Goal: Task Accomplishment & Management: Complete application form

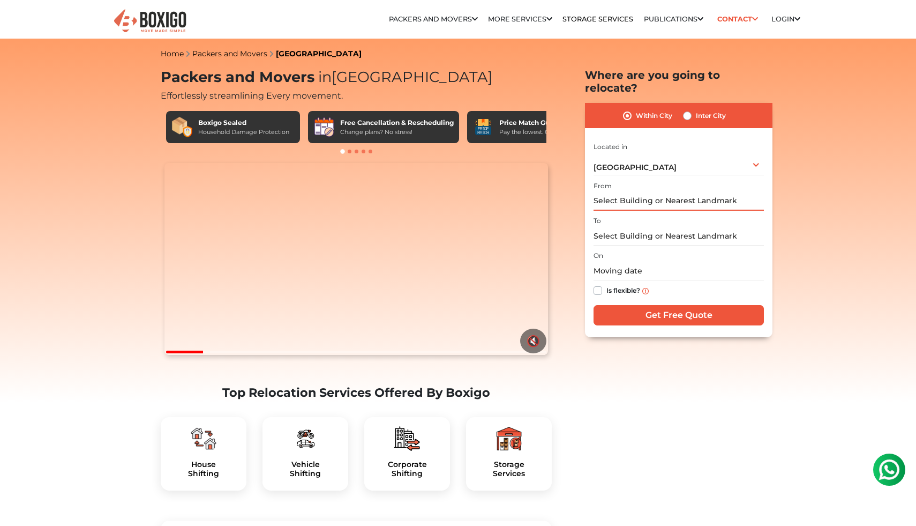
click at [716, 192] on input "text" at bounding box center [679, 201] width 170 height 19
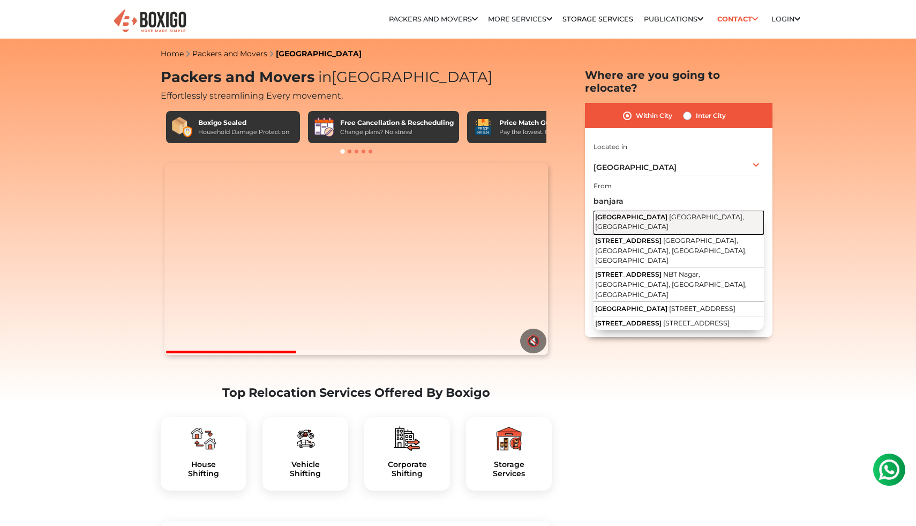
click at [669, 211] on button "Banjara Hills Hyderabad, Telangana" at bounding box center [679, 223] width 170 height 24
type input "[GEOGRAPHIC_DATA], [GEOGRAPHIC_DATA], [GEOGRAPHIC_DATA]"
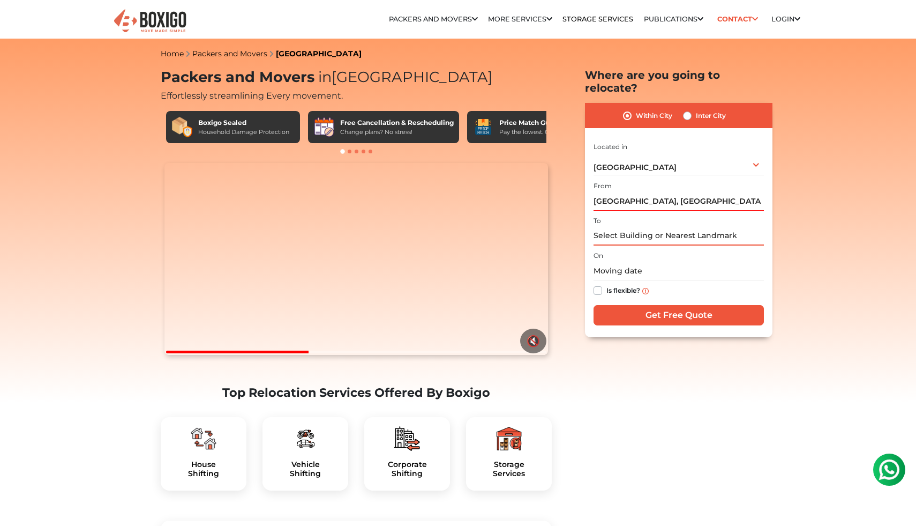
click at [647, 227] on input "text" at bounding box center [679, 236] width 170 height 19
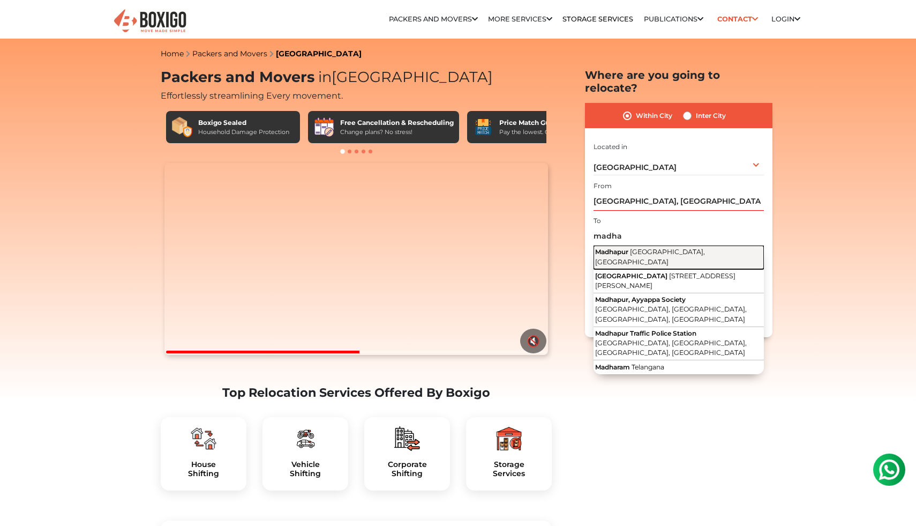
click at [639, 248] on span "[GEOGRAPHIC_DATA], [GEOGRAPHIC_DATA]" at bounding box center [650, 257] width 110 height 18
type input "Madhapur, Hyderabad, Telangana"
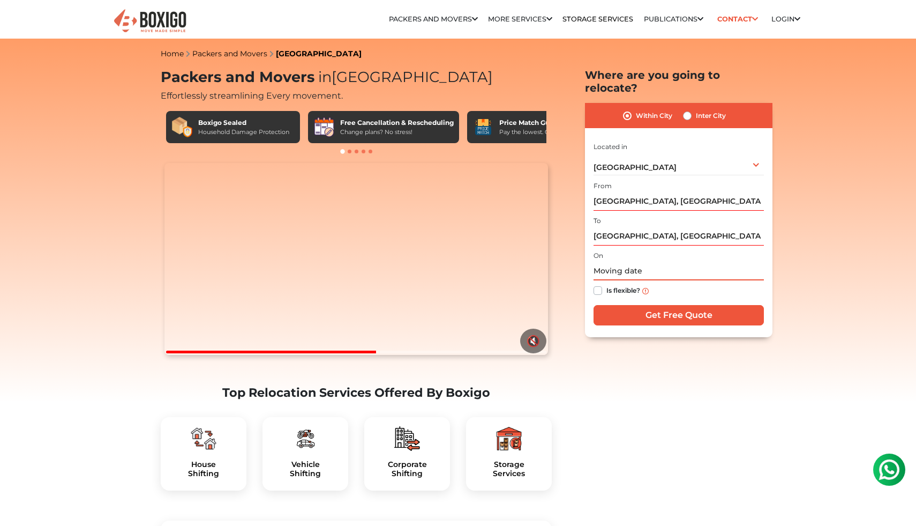
click at [630, 261] on input "text" at bounding box center [679, 270] width 170 height 19
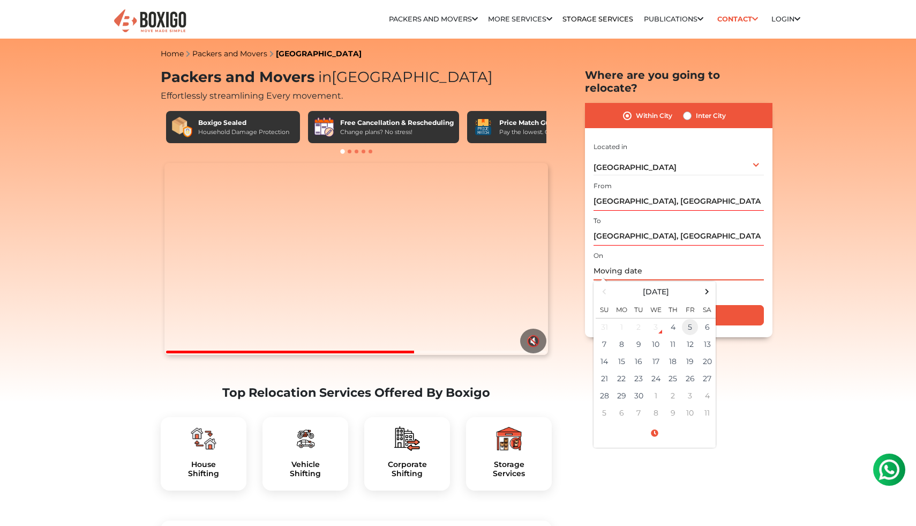
click at [689, 318] on td "5" at bounding box center [690, 327] width 17 height 18
type input "09/05/2025 12:00 AM"
click at [764, 262] on div "Within City Inter City I am shifting my 1 BHK 2 BHK 3 BHK 3 + BHK FEW ITEMS 1 B…" at bounding box center [679, 220] width 188 height 234
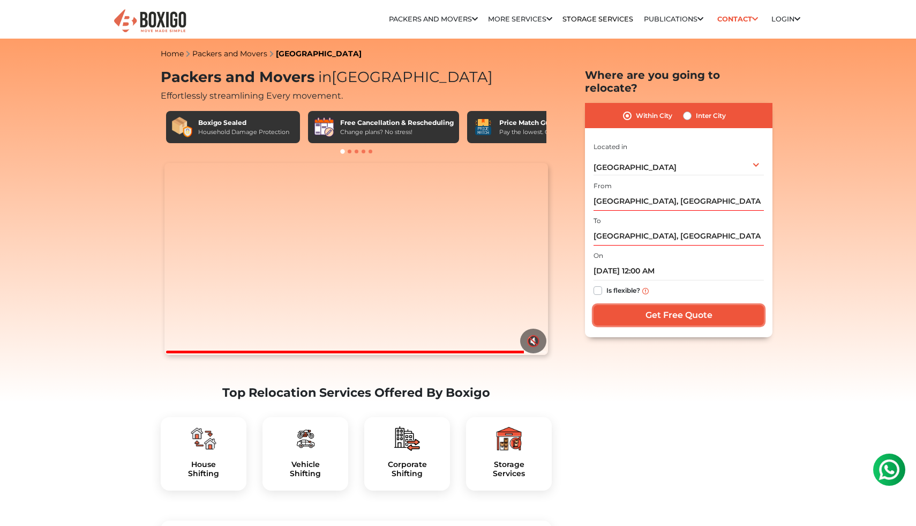
click at [679, 305] on input "Get Free Quote" at bounding box center [679, 315] width 170 height 20
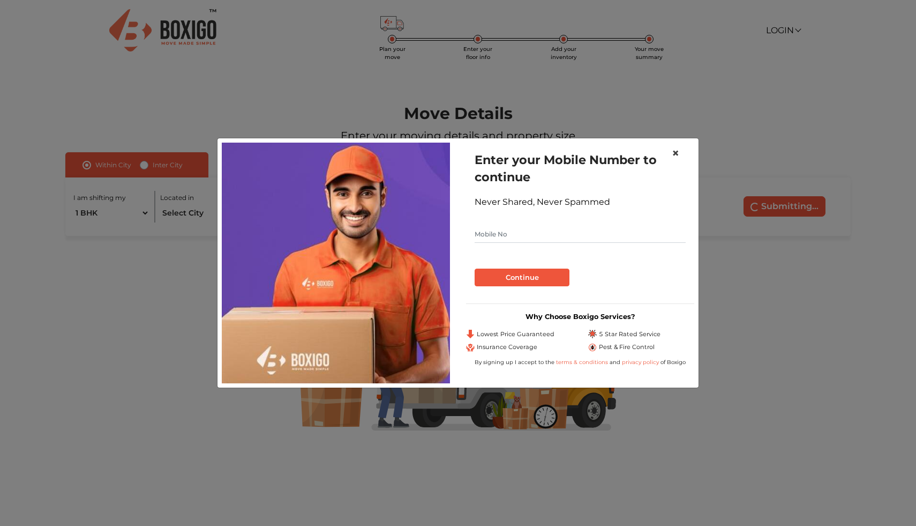
click at [677, 157] on span "×" at bounding box center [676, 153] width 8 height 16
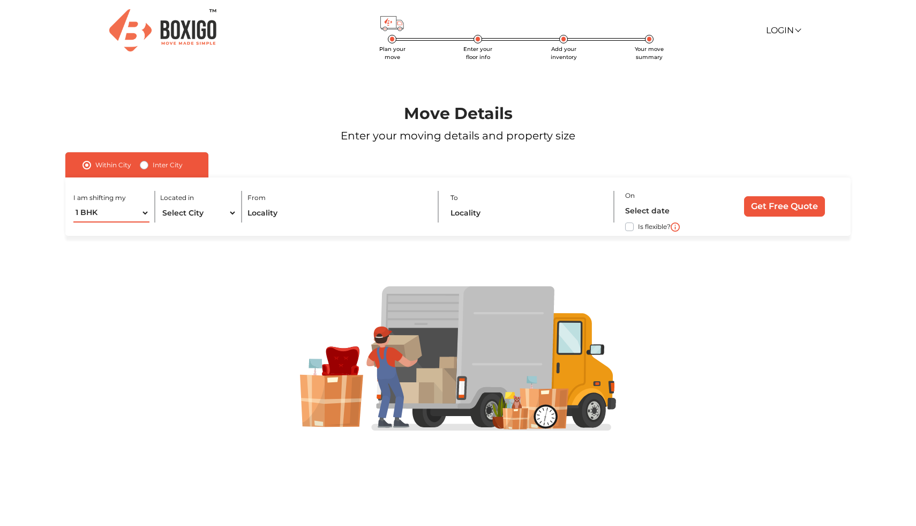
click at [138, 212] on select "1 BHK 2 BHK 3 BHK 3 + BHK FEW ITEMS" at bounding box center [111, 213] width 77 height 19
click at [180, 212] on select "Select City [GEOGRAPHIC_DATA] [GEOGRAPHIC_DATA] [GEOGRAPHIC_DATA] [GEOGRAPHIC_D…" at bounding box center [198, 213] width 77 height 19
select select "[GEOGRAPHIC_DATA]"
click at [160, 204] on select "Select City [GEOGRAPHIC_DATA] [GEOGRAPHIC_DATA] [GEOGRAPHIC_DATA] [GEOGRAPHIC_D…" at bounding box center [198, 213] width 77 height 19
click at [274, 219] on input "text" at bounding box center [338, 213] width 180 height 19
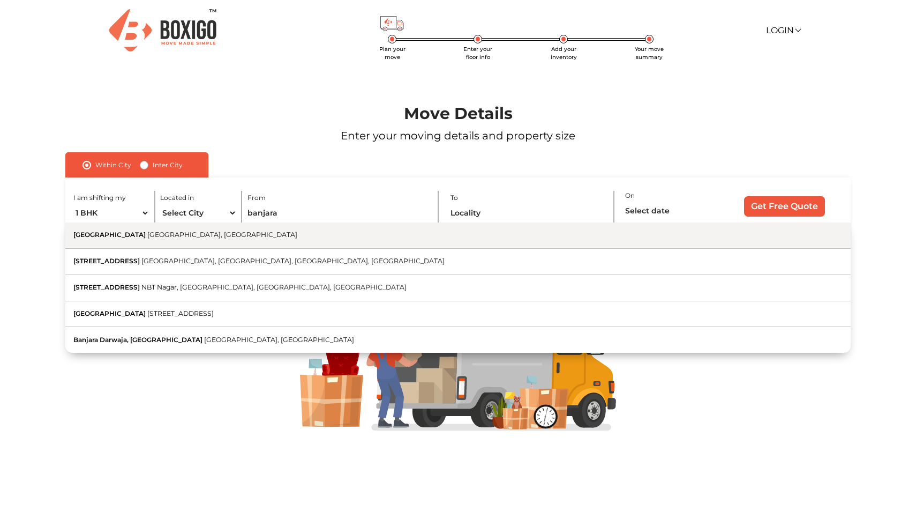
click at [258, 243] on button "[GEOGRAPHIC_DATA], [GEOGRAPHIC_DATA]" at bounding box center [458, 235] width 786 height 26
type input "[GEOGRAPHIC_DATA], [GEOGRAPHIC_DATA], [GEOGRAPHIC_DATA]"
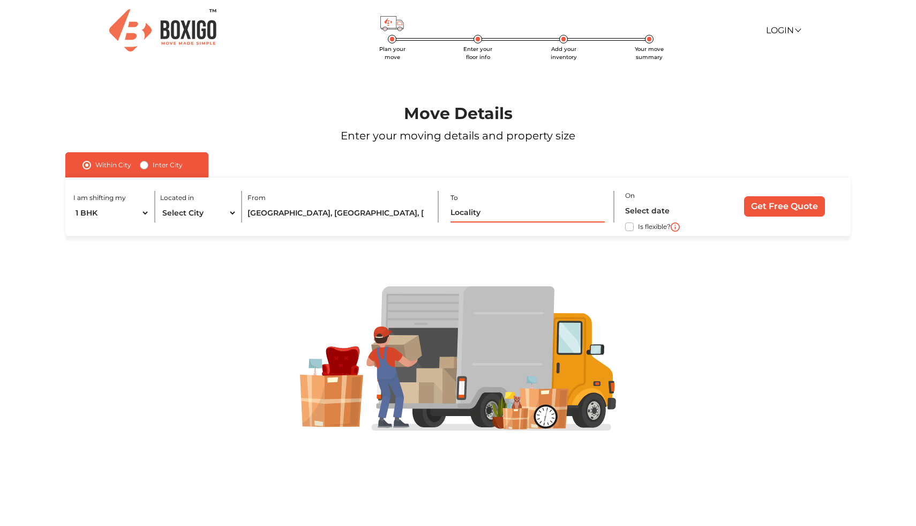
click at [500, 220] on input "text" at bounding box center [528, 213] width 154 height 19
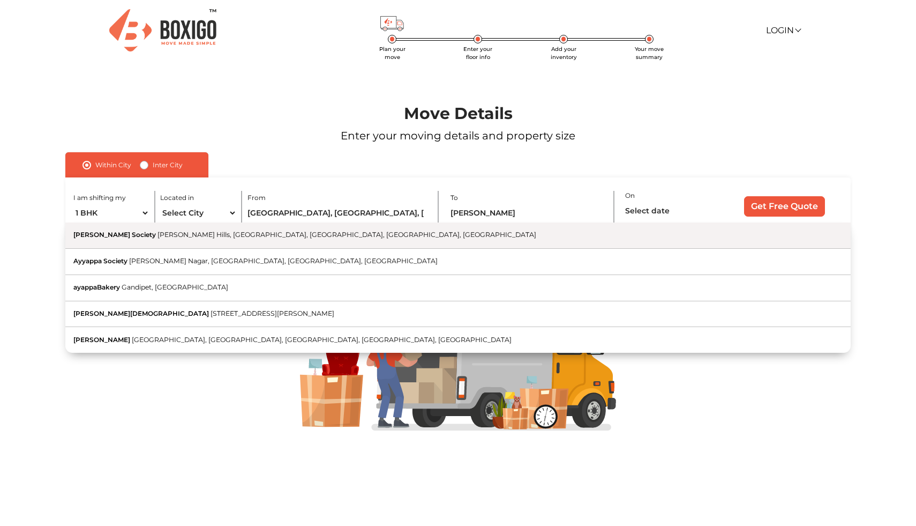
click at [487, 242] on button "[PERSON_NAME] Society [PERSON_NAME][GEOGRAPHIC_DATA], [GEOGRAPHIC_DATA], [GEOGR…" at bounding box center [458, 235] width 786 height 26
type input "[PERSON_NAME] Society, [PERSON_NAME][GEOGRAPHIC_DATA], [GEOGRAPHIC_DATA], [GEOG…"
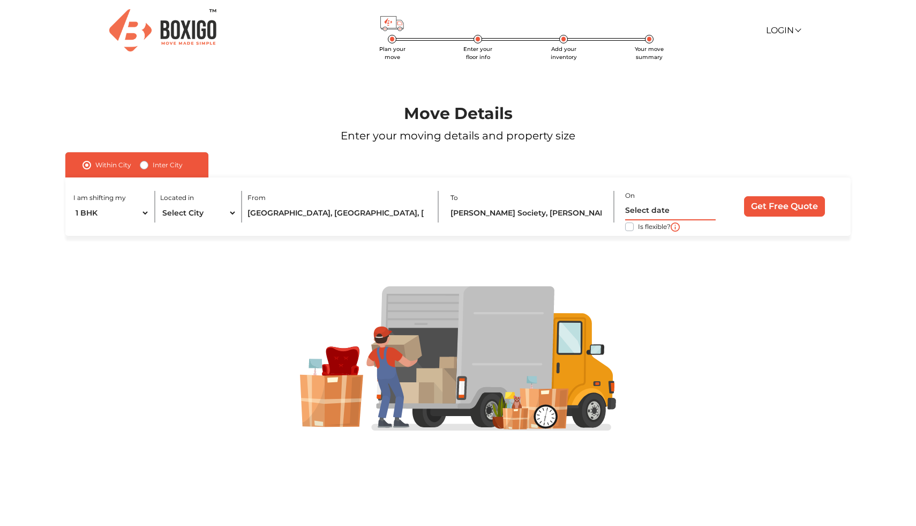
click at [633, 211] on input "text" at bounding box center [670, 210] width 91 height 19
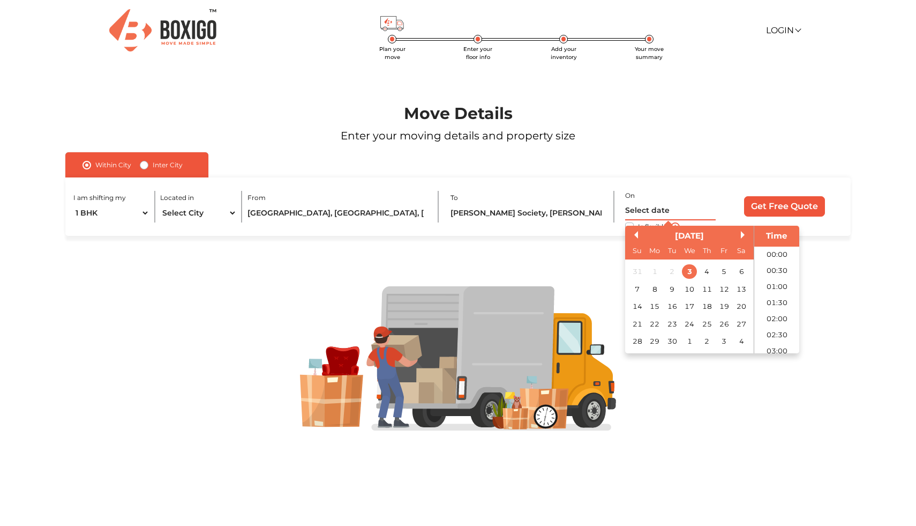
scroll to position [660, 0]
click at [724, 275] on div "5" at bounding box center [724, 271] width 14 height 14
type input "[DATE] 12:00 AM"
click at [780, 206] on input "Get Free Quote" at bounding box center [784, 206] width 81 height 20
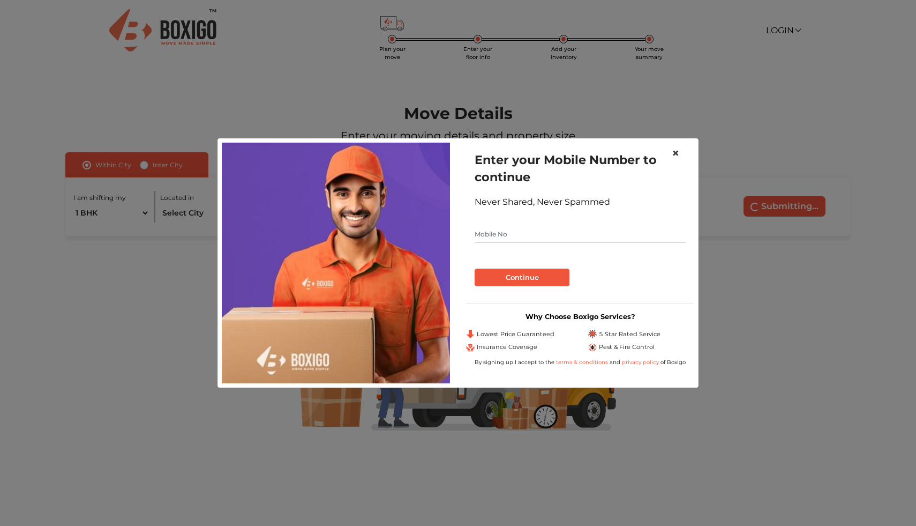
click at [676, 154] on span "×" at bounding box center [676, 153] width 8 height 16
